Goal: Information Seeking & Learning: Learn about a topic

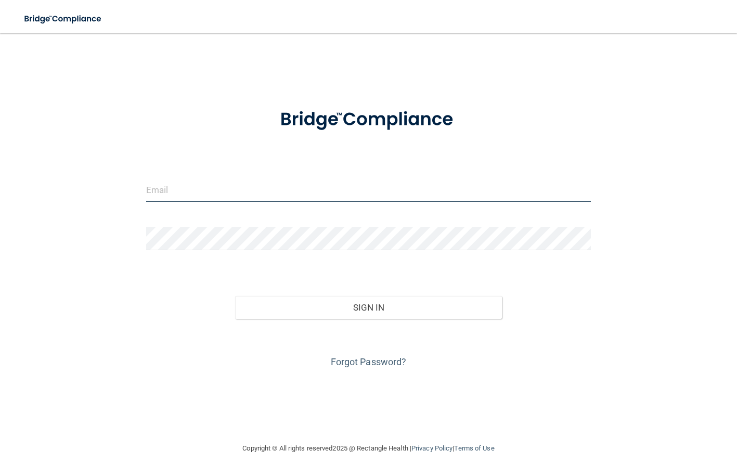
click at [274, 185] on input "email" at bounding box center [368, 189] width 445 height 23
type input "[PERSON_NAME][EMAIL_ADDRESS][PERSON_NAME][DOMAIN_NAME]"
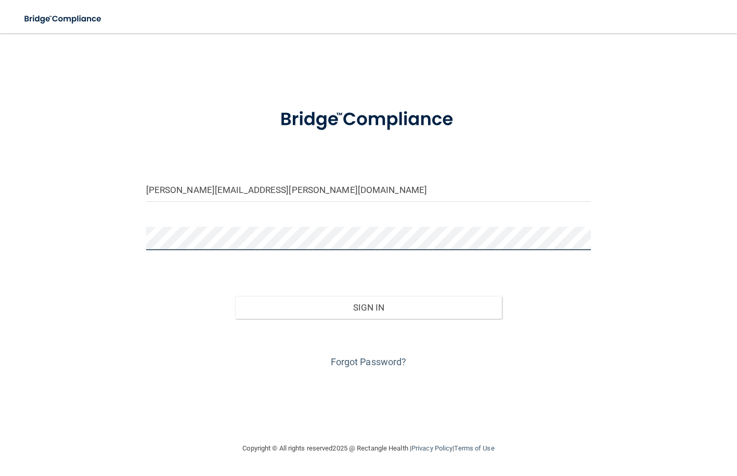
click at [235, 296] on button "Sign In" at bounding box center [368, 307] width 267 height 23
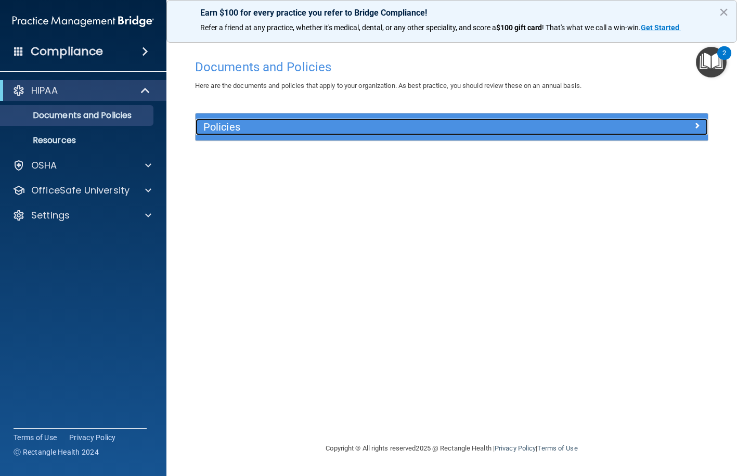
click at [654, 129] on div at bounding box center [644, 125] width 128 height 12
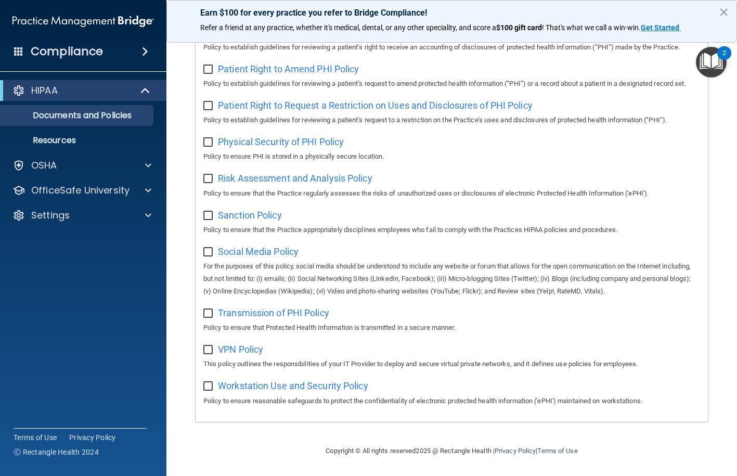
scroll to position [617, 0]
click at [104, 163] on div "OSHA" at bounding box center [69, 165] width 129 height 12
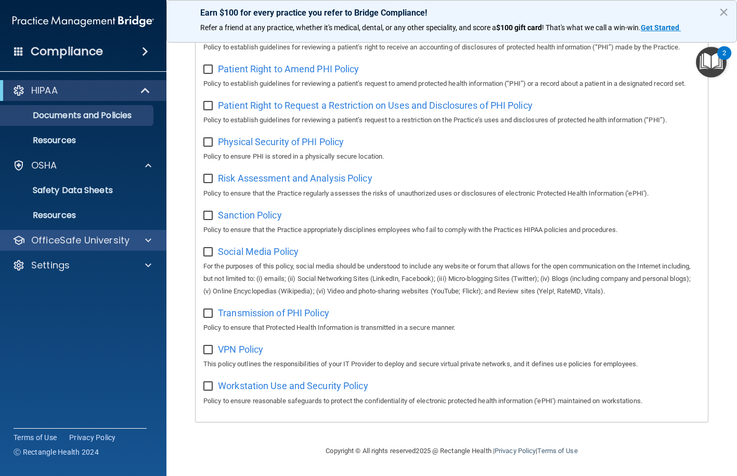
click at [82, 233] on div "OfficeSafe University" at bounding box center [83, 240] width 167 height 21
click at [151, 242] on span at bounding box center [148, 240] width 6 height 12
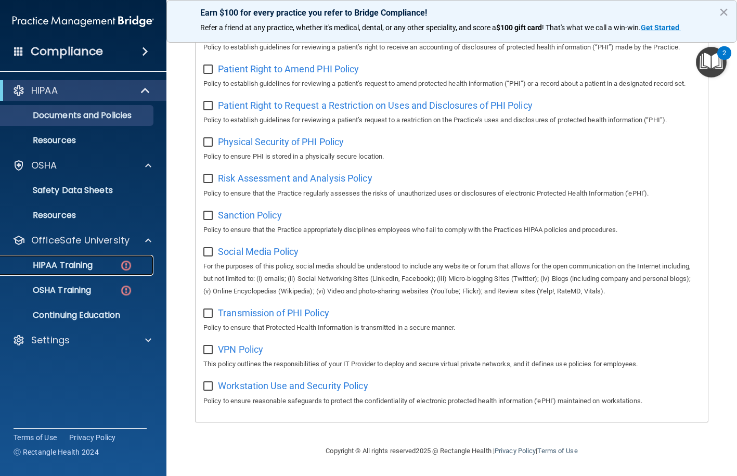
click at [94, 270] on div "HIPAA Training" at bounding box center [78, 265] width 142 height 10
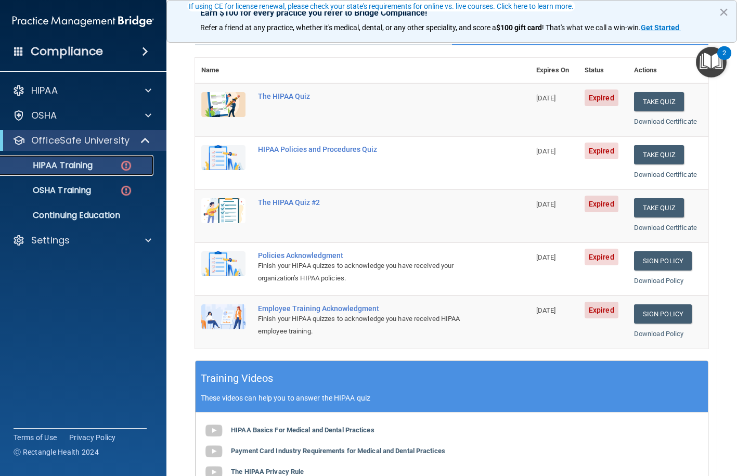
scroll to position [307, 0]
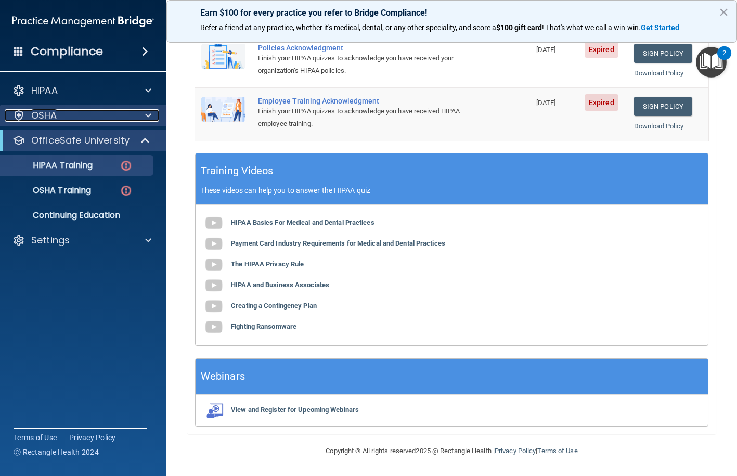
click at [66, 115] on div "OSHA" at bounding box center [69, 115] width 129 height 12
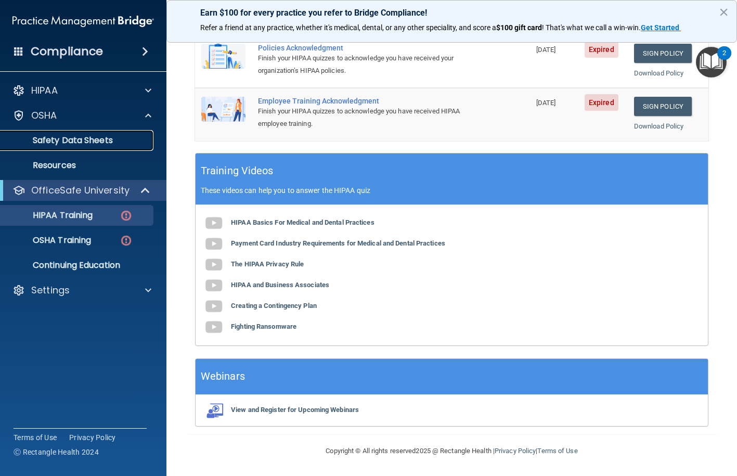
click at [76, 132] on link "Safety Data Sheets" at bounding box center [72, 140] width 164 height 21
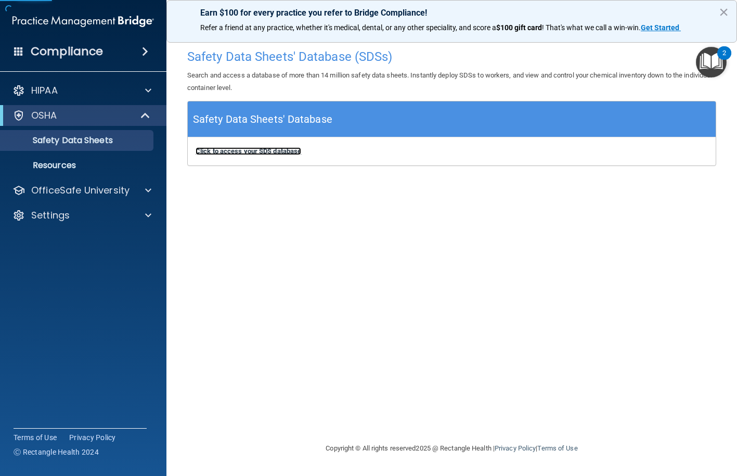
click at [254, 154] on b "Click to access your SDS database" at bounding box center [248, 151] width 106 height 8
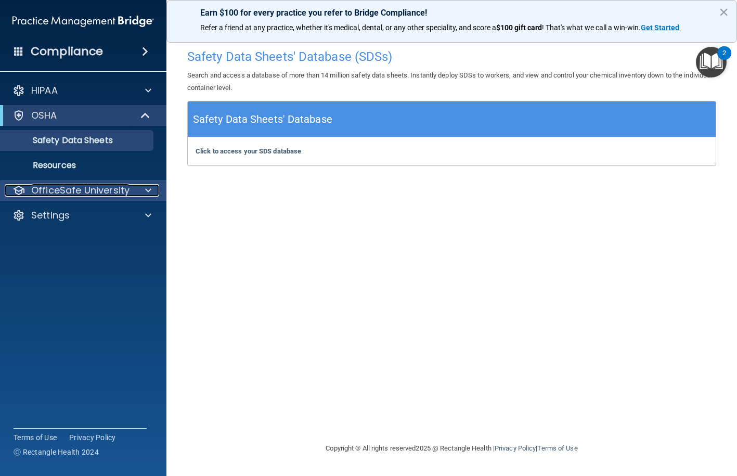
click at [136, 190] on div at bounding box center [147, 190] width 26 height 12
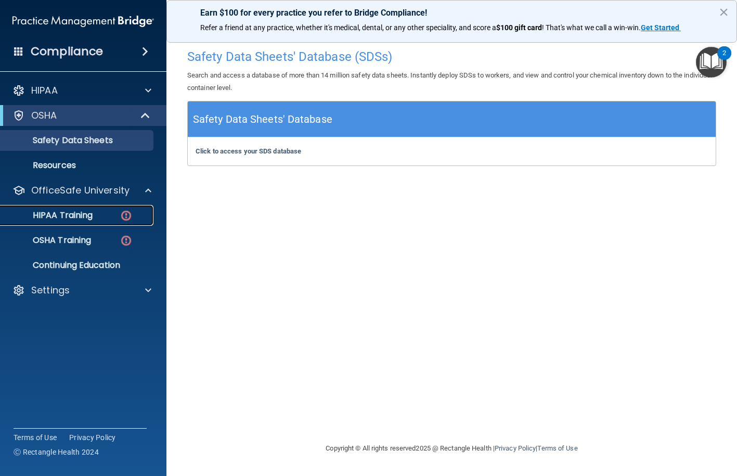
click at [94, 220] on link "HIPAA Training" at bounding box center [72, 215] width 164 height 21
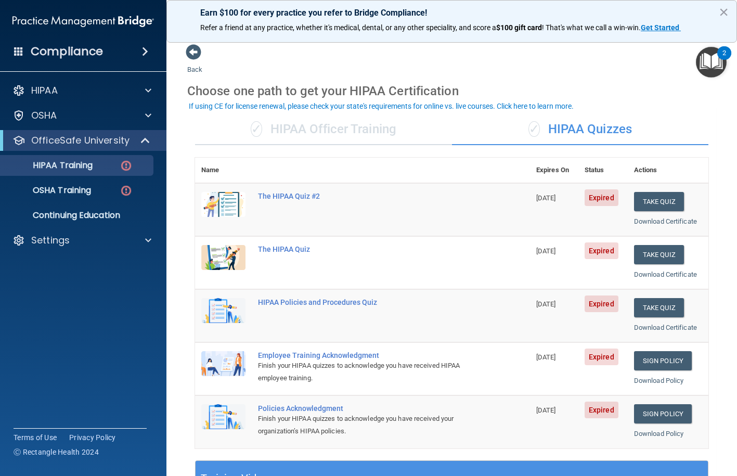
click at [369, 139] on div "✓ HIPAA Officer Training" at bounding box center [323, 129] width 257 height 31
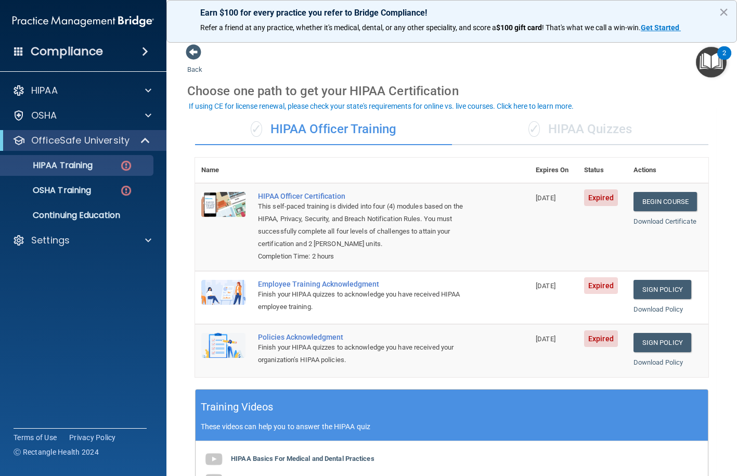
click at [490, 111] on button "If using CE for license renewal, please check your state's requirements for onl…" at bounding box center [381, 106] width 388 height 10
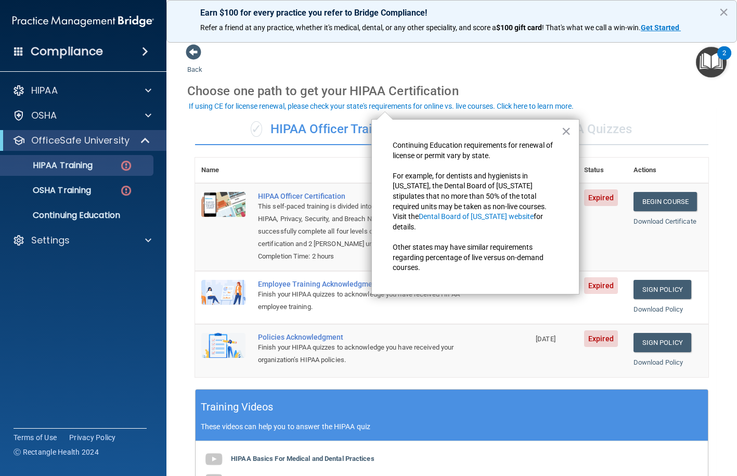
click at [502, 122] on div "× Continuing Education requirements for renewal of license or permit vary by st…" at bounding box center [475, 206] width 208 height 175
click at [560, 135] on div "× Continuing Education requirements for renewal of license or permit vary by st…" at bounding box center [475, 206] width 208 height 175
click at [574, 126] on div "× Continuing Education requirements for renewal of license or permit vary by st…" at bounding box center [475, 206] width 208 height 175
click at [566, 127] on button "×" at bounding box center [566, 131] width 10 height 17
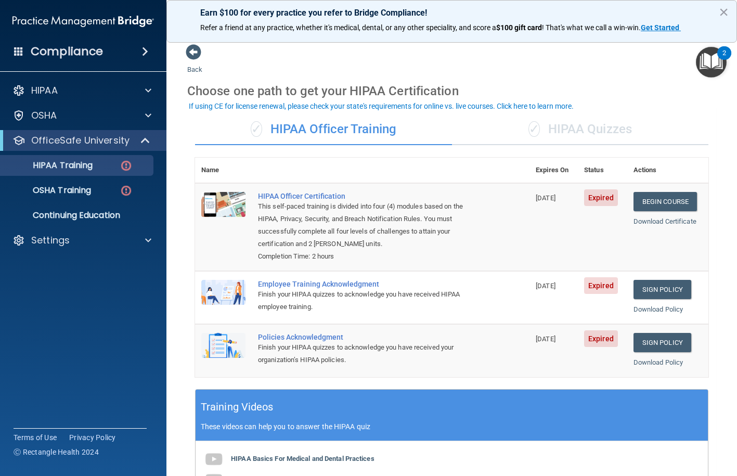
click at [581, 119] on div "✓ HIPAA Quizzes" at bounding box center [580, 129] width 257 height 31
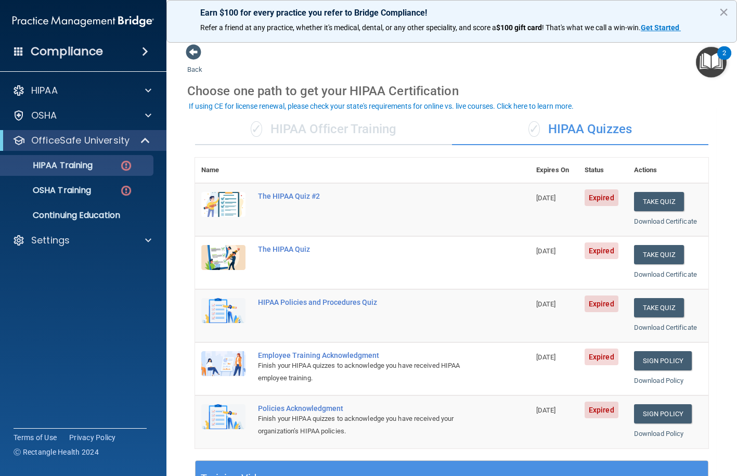
click at [355, 115] on div "✓ HIPAA Officer Training" at bounding box center [323, 129] width 257 height 31
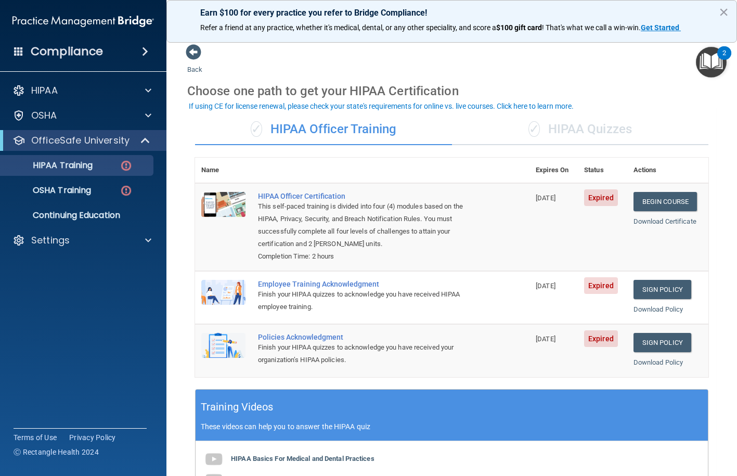
click at [349, 122] on div "✓ HIPAA Officer Training" at bounding box center [323, 129] width 257 height 31
click at [532, 138] on div "✓ HIPAA Quizzes" at bounding box center [580, 129] width 257 height 31
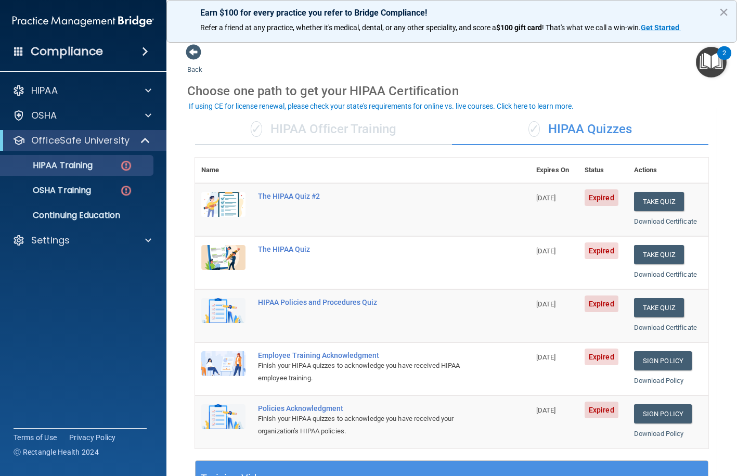
click at [306, 134] on div "✓ HIPAA Officer Training" at bounding box center [323, 129] width 257 height 31
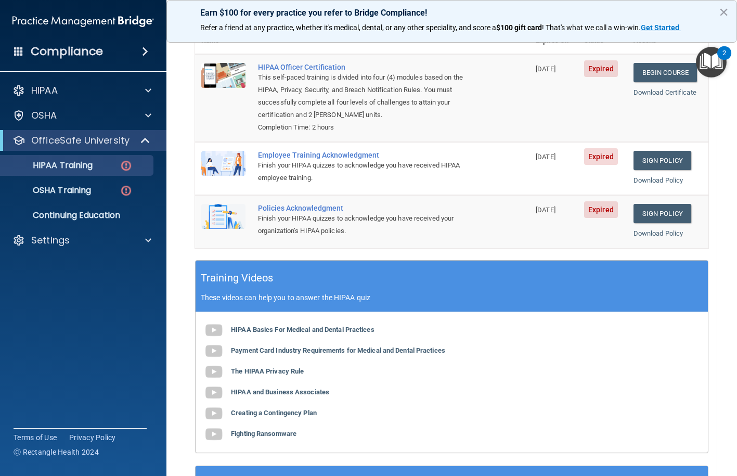
scroll to position [237, 0]
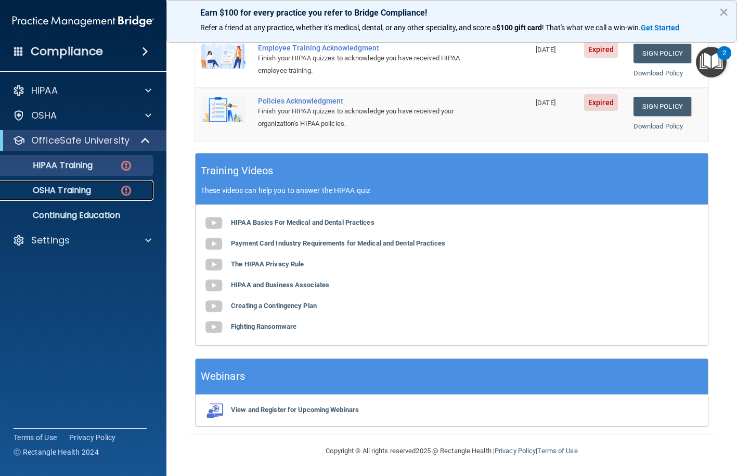
click at [96, 195] on div "OSHA Training" at bounding box center [78, 190] width 142 height 10
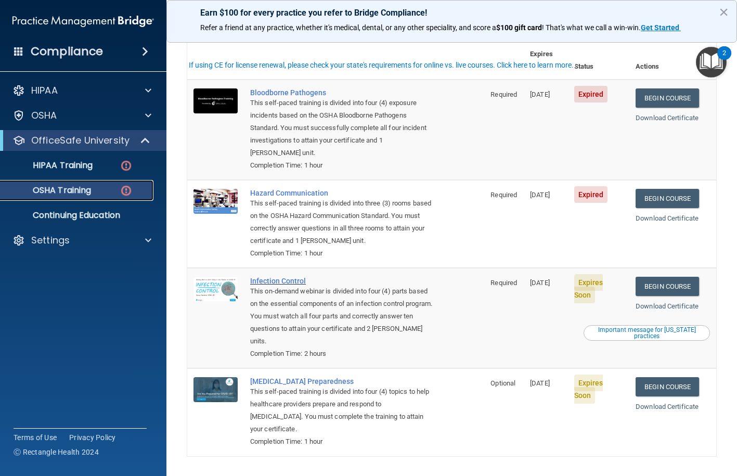
scroll to position [102, 0]
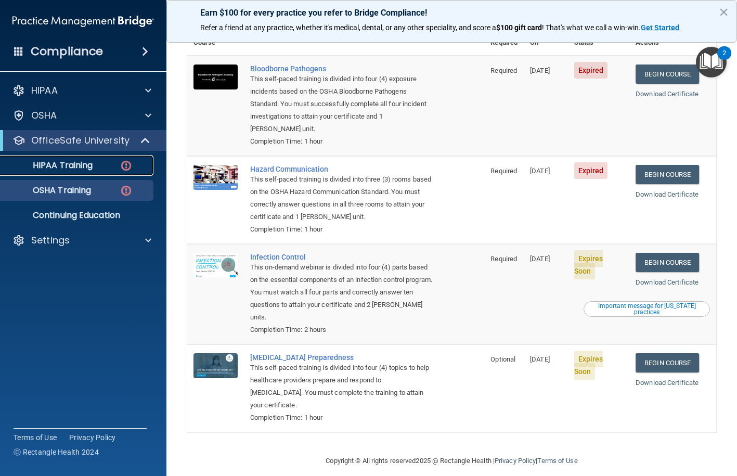
click at [65, 167] on p "HIPAA Training" at bounding box center [50, 165] width 86 height 10
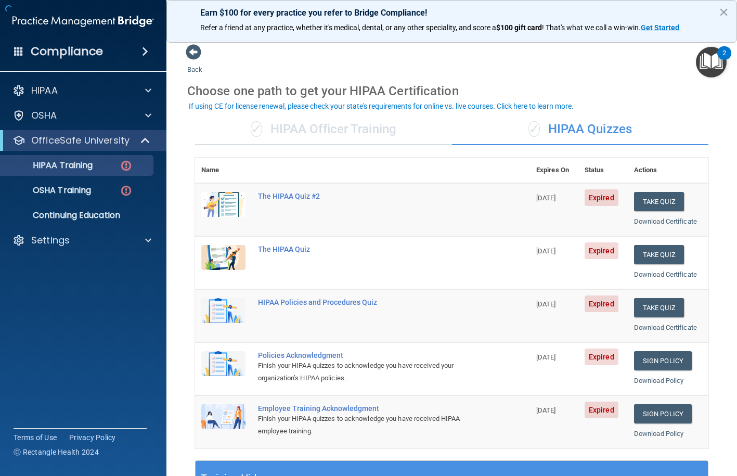
click at [294, 133] on div "✓ HIPAA Officer Training" at bounding box center [323, 129] width 257 height 31
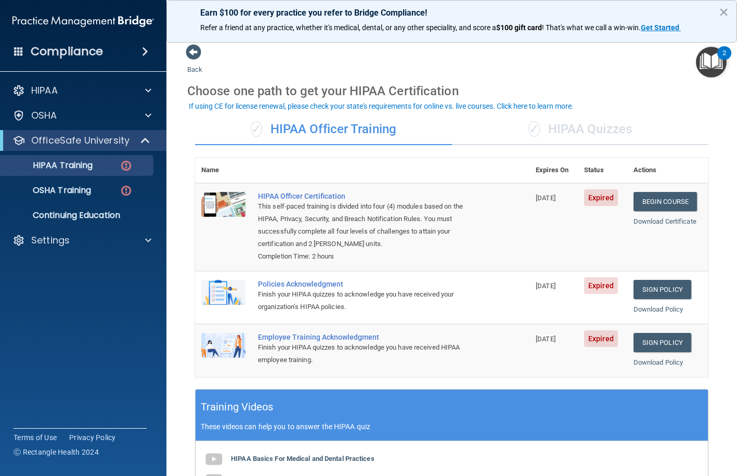
click at [574, 129] on div "✓ HIPAA Quizzes" at bounding box center [580, 129] width 257 height 31
